Goal: Information Seeking & Learning: Learn about a topic

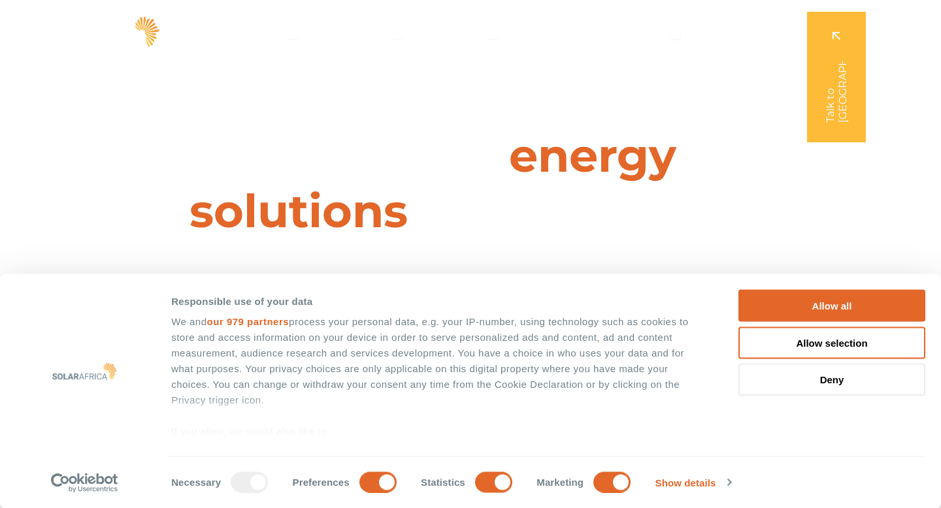
click at [155, 111] on div "Leaders in energy solutions for businesses " (Required) " indicates required fi…" at bounding box center [469, 254] width 941 height 508
click at [291, 35] on icon "Menu" at bounding box center [293, 31] width 10 height 10
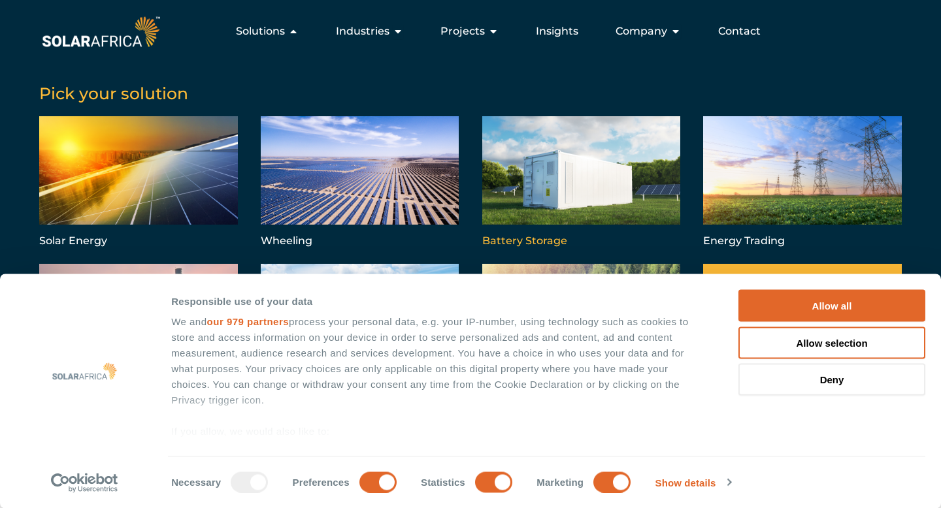
click at [523, 243] on link "Menu" at bounding box center [581, 183] width 199 height 134
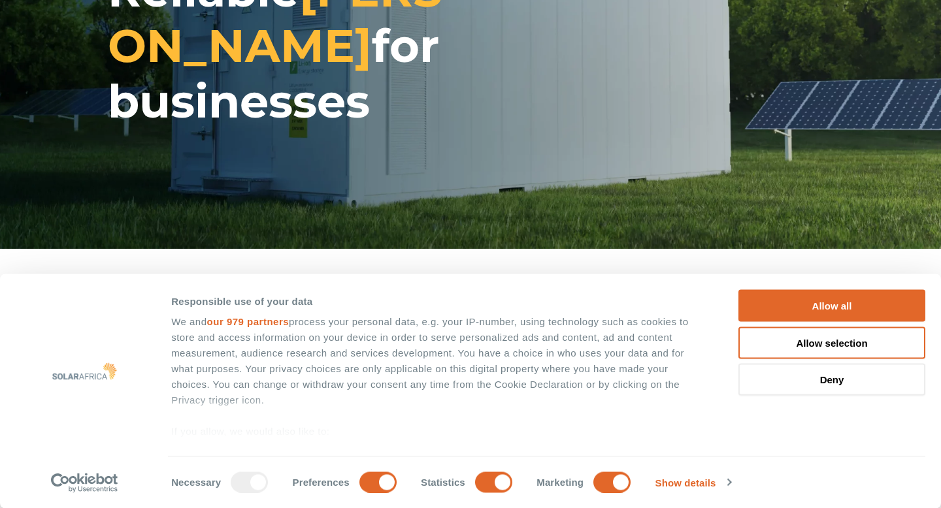
scroll to position [164, 0]
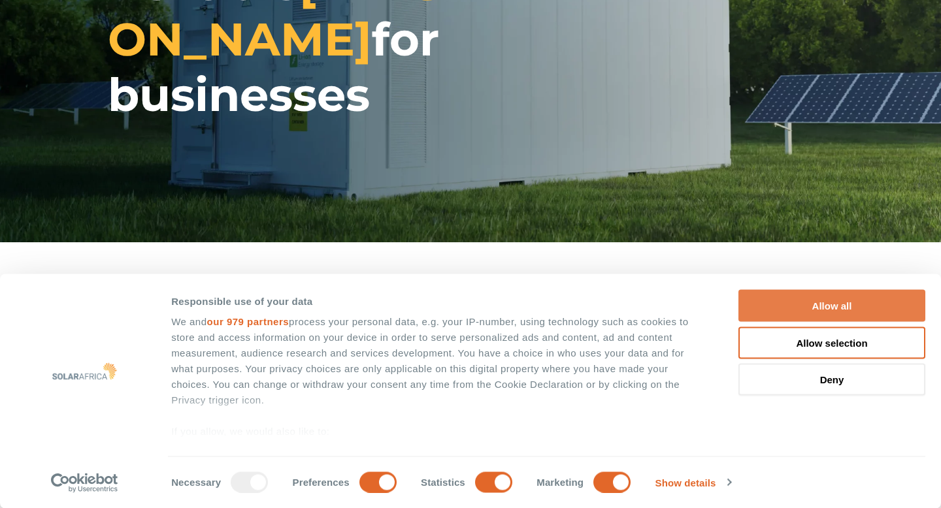
click at [798, 304] on button "Allow all" at bounding box center [832, 306] width 187 height 32
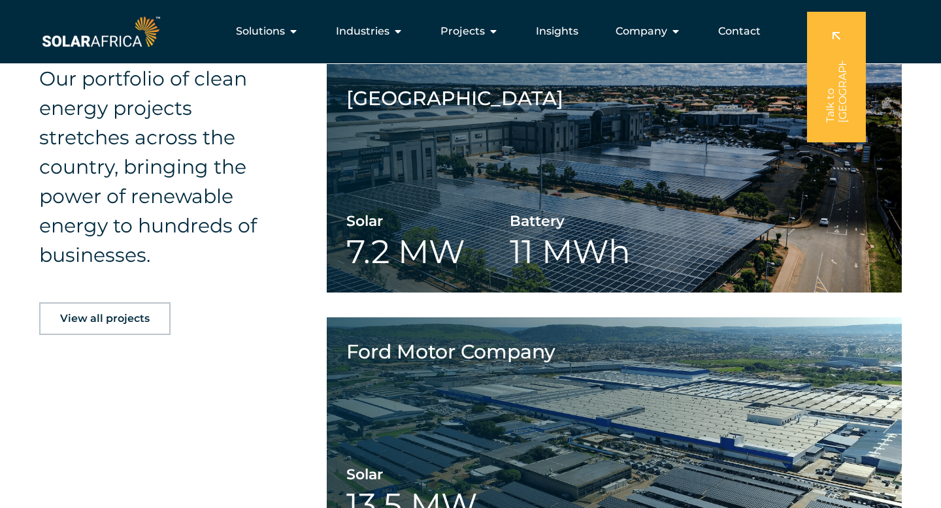
scroll to position [1959, 0]
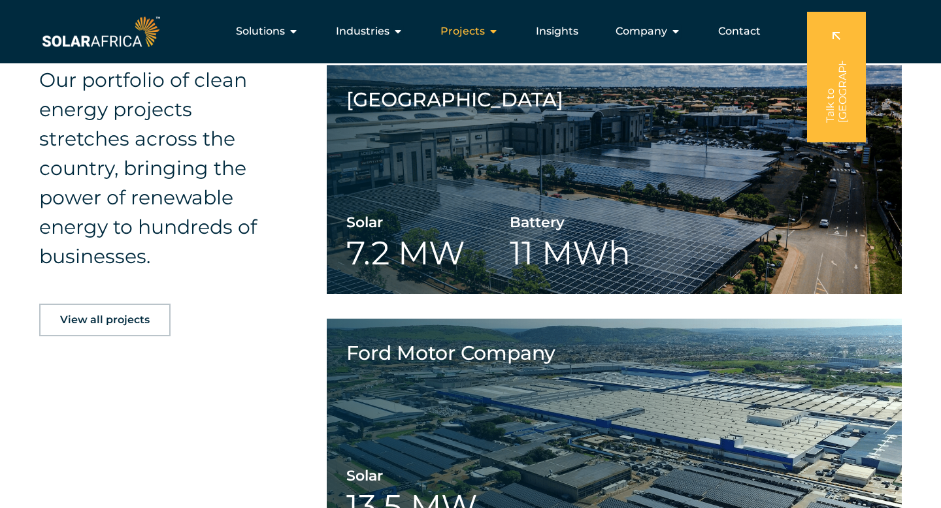
click at [493, 33] on icon "Menu" at bounding box center [493, 31] width 10 height 10
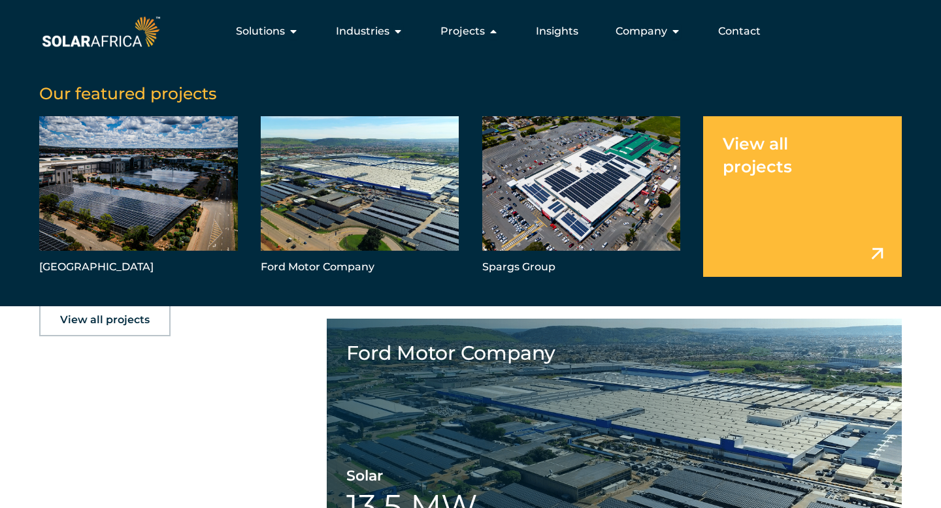
click at [244, 390] on div "Our portfolio of clean energy projects stretches across the country, bringing t…" at bounding box center [161, 462] width 244 height 795
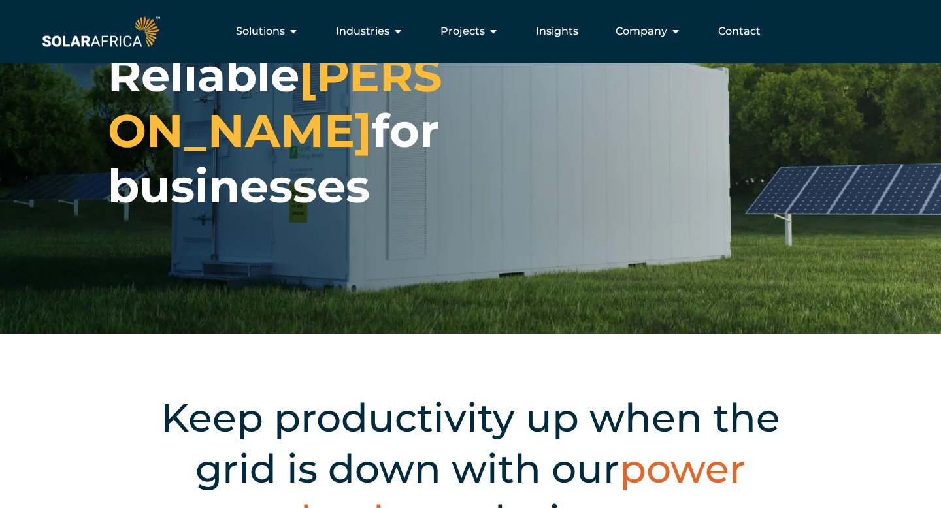
scroll to position [0, 0]
